Goal: Task Accomplishment & Management: Use online tool/utility

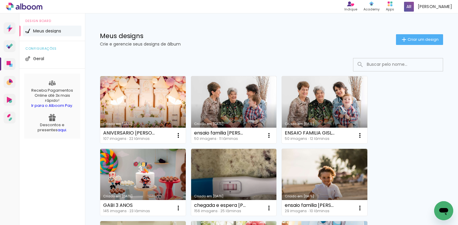
click at [334, 102] on link "Criado em [DATE]" at bounding box center [325, 109] width 86 height 67
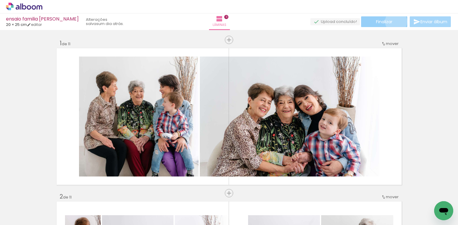
click at [394, 21] on paper-button "Finalizar" at bounding box center [384, 21] width 46 height 11
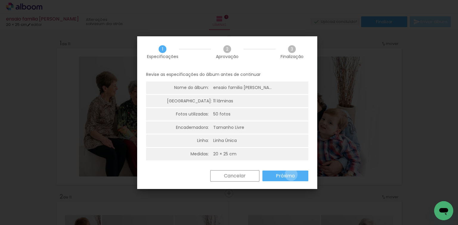
click at [0, 0] on slot "Próximo" at bounding box center [0, 0] width 0 height 0
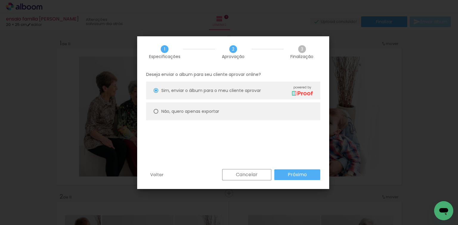
click at [0, 0] on slot "Próximo" at bounding box center [0, 0] width 0 height 0
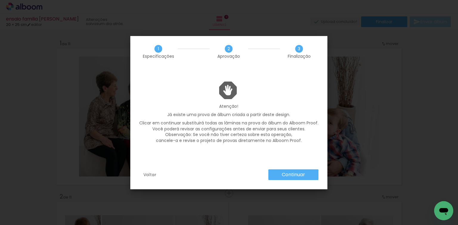
click at [0, 0] on slot "Voltar" at bounding box center [0, 0] width 0 height 0
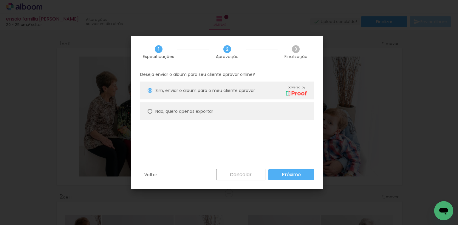
click at [0, 0] on slot "Não, quero apenas exportar" at bounding box center [0, 0] width 0 height 0
type paper-radio-button "on"
click at [0, 0] on slot "Próximo" at bounding box center [0, 0] width 0 height 0
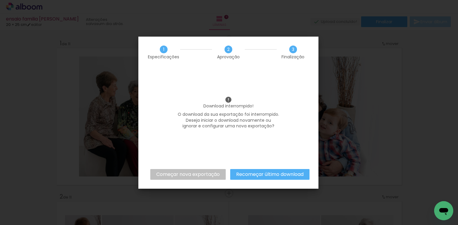
click at [0, 0] on slot "Recomeçar último download" at bounding box center [0, 0] width 0 height 0
